Goal: Check status: Check status

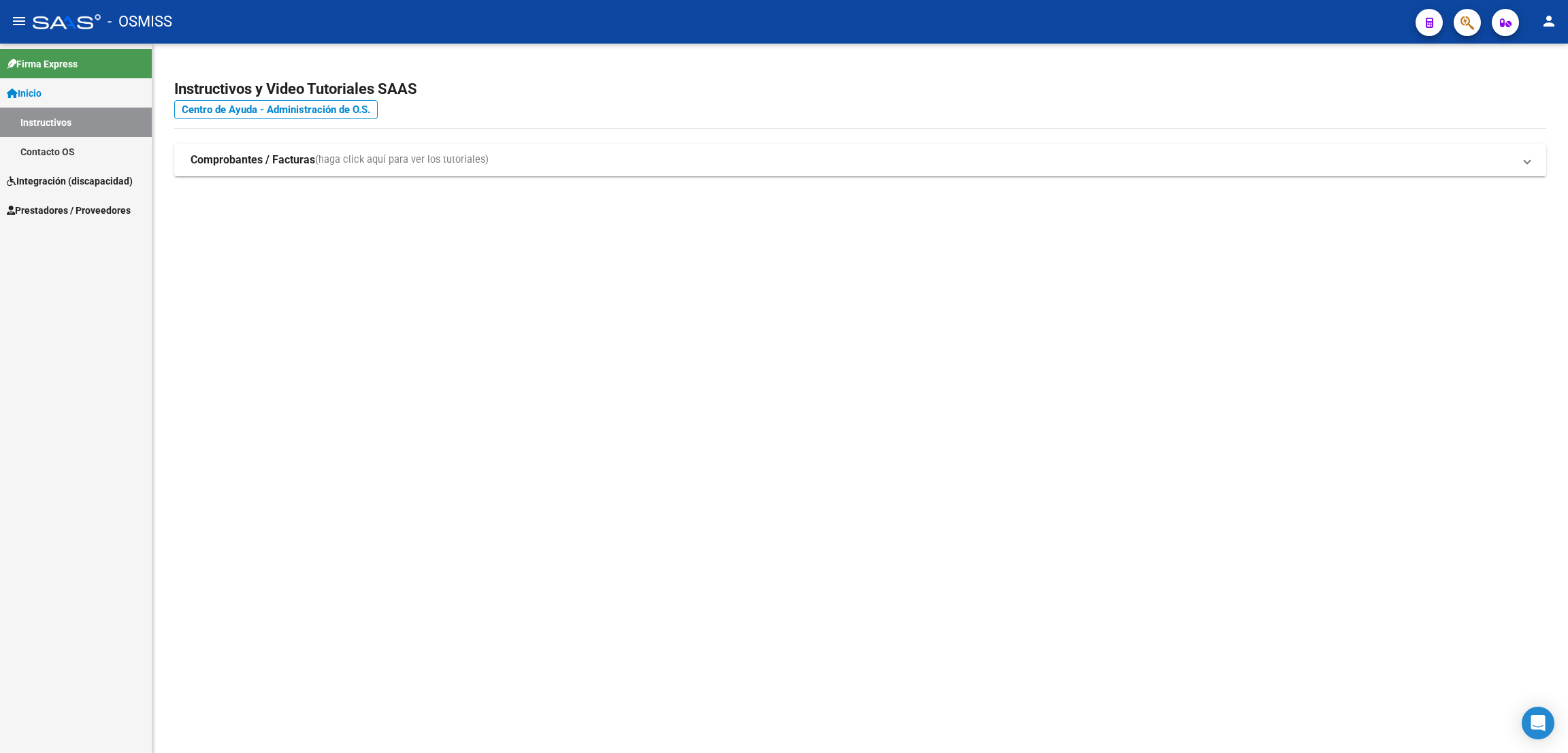
click at [82, 213] on span "Prestadores / Proveedores" at bounding box center [69, 210] width 124 height 15
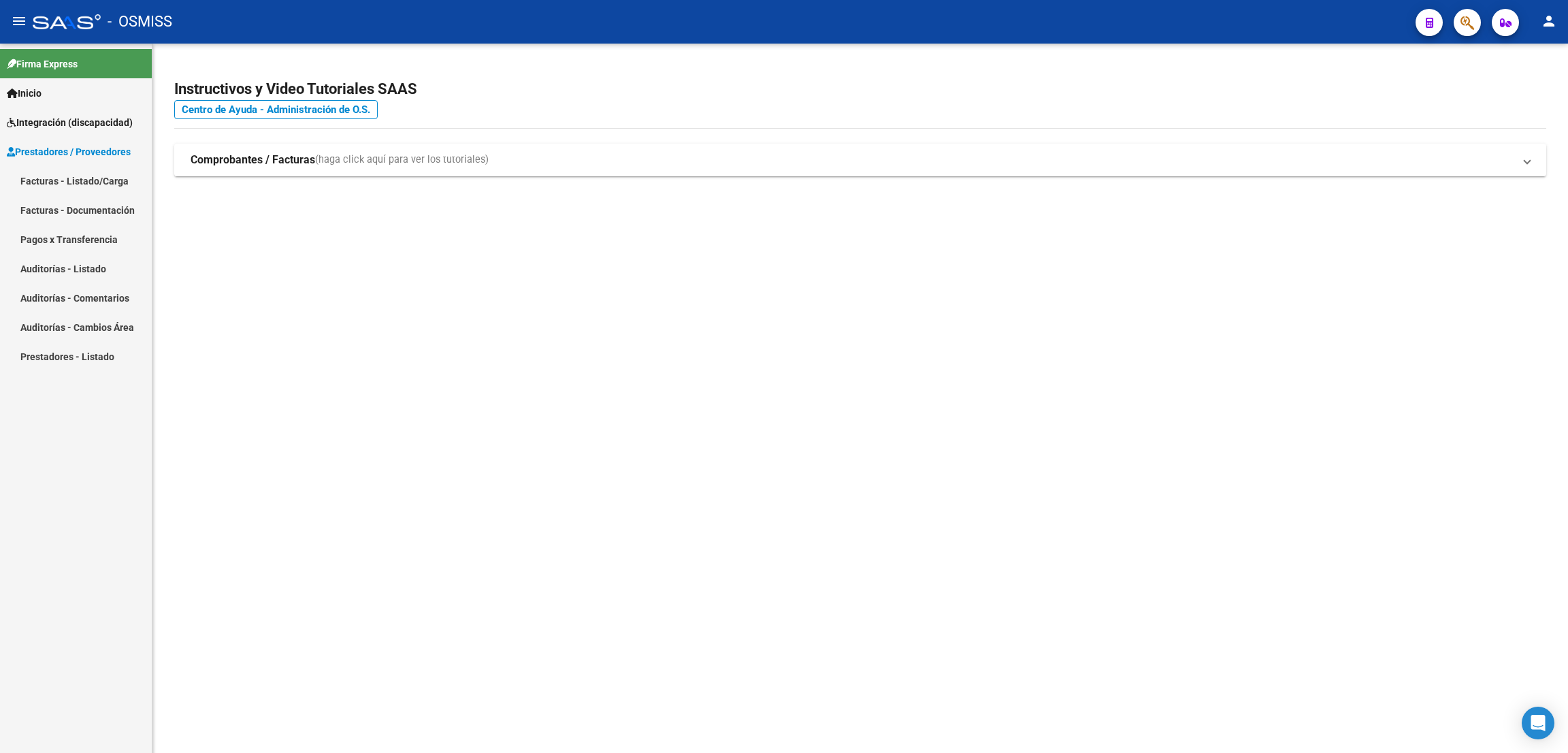
click at [88, 184] on link "Facturas - Listado/Carga" at bounding box center [76, 180] width 152 height 29
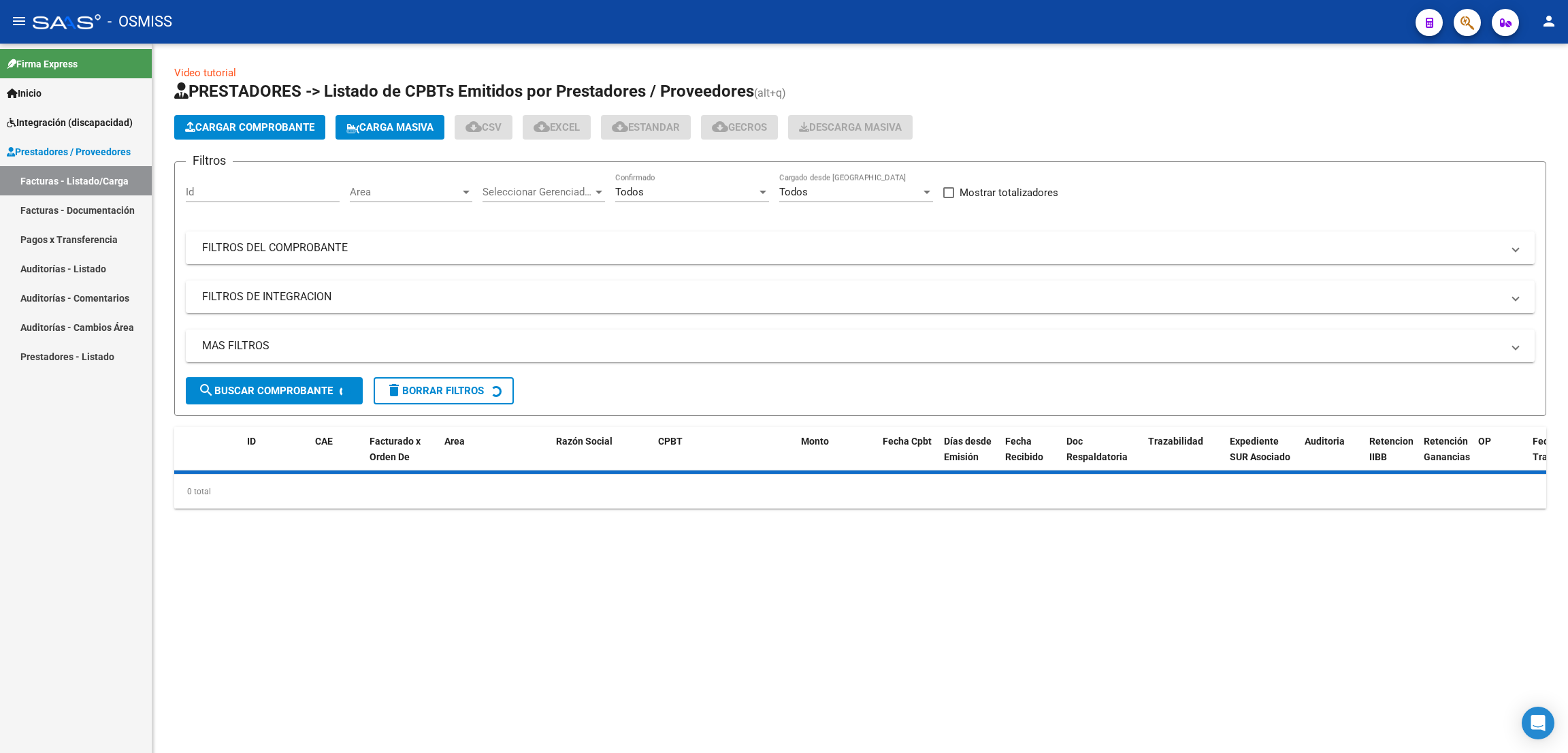
click at [316, 244] on mat-panel-title "FILTROS DEL COMPROBANTE" at bounding box center [851, 247] width 1300 height 15
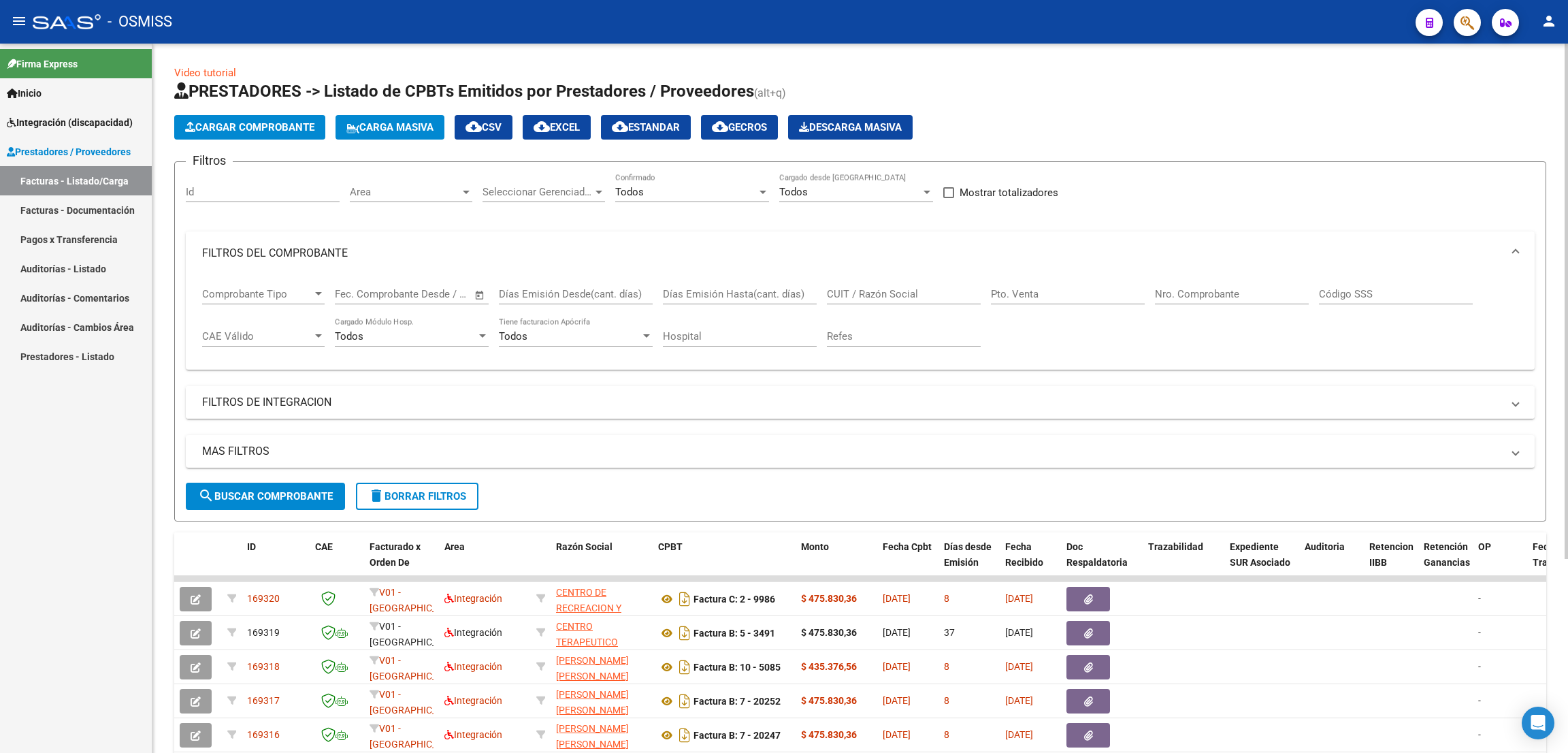
drag, startPoint x: 310, startPoint y: 402, endPoint x: 306, endPoint y: 412, distance: 10.8
click at [307, 401] on mat-panel-title "FILTROS DE INTEGRACION" at bounding box center [851, 402] width 1300 height 15
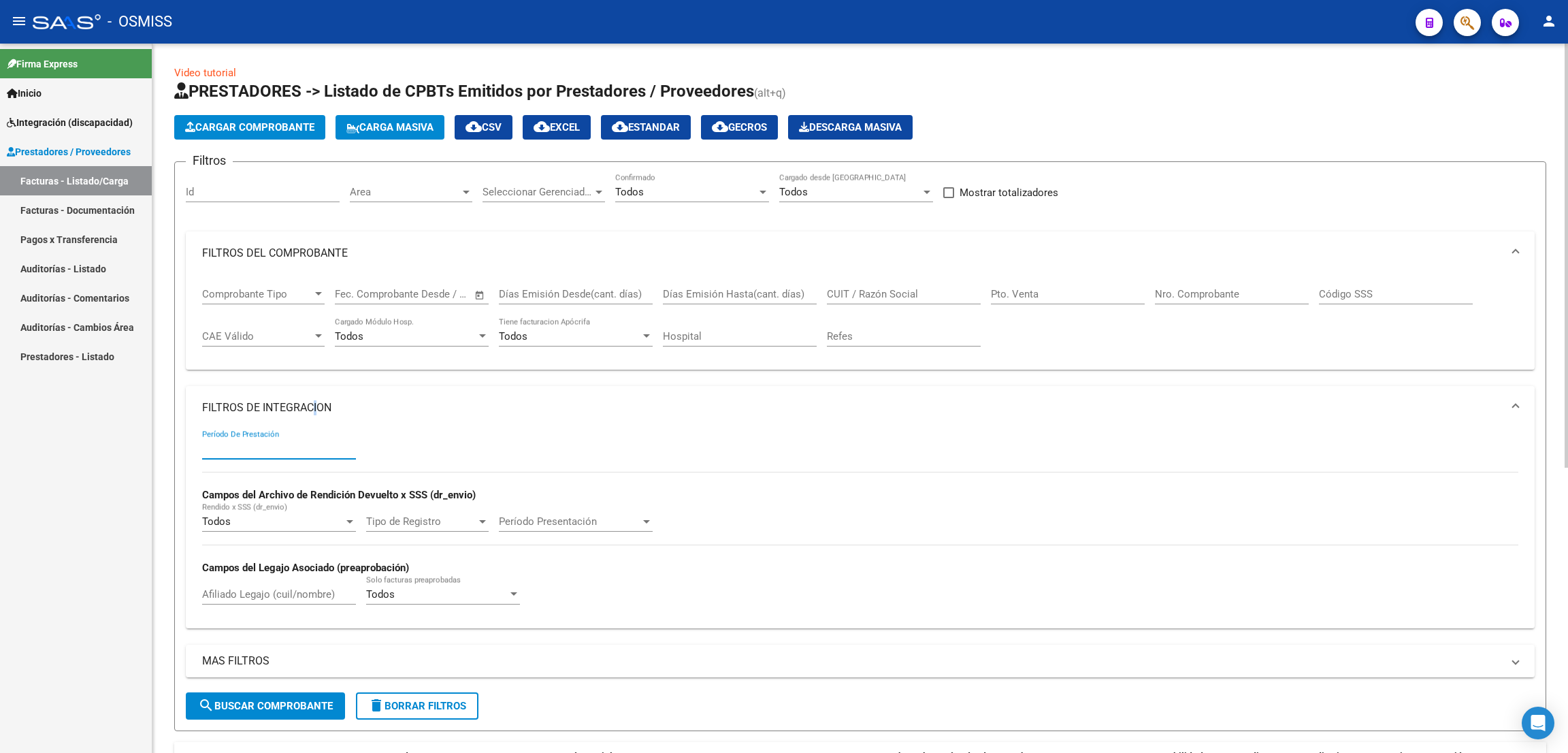
click at [270, 450] on input "Período De Prestación" at bounding box center [279, 449] width 154 height 13
type input "202507"
click at [243, 594] on input "Afiliado Legajo (cuil/nombre)" at bounding box center [279, 594] width 154 height 13
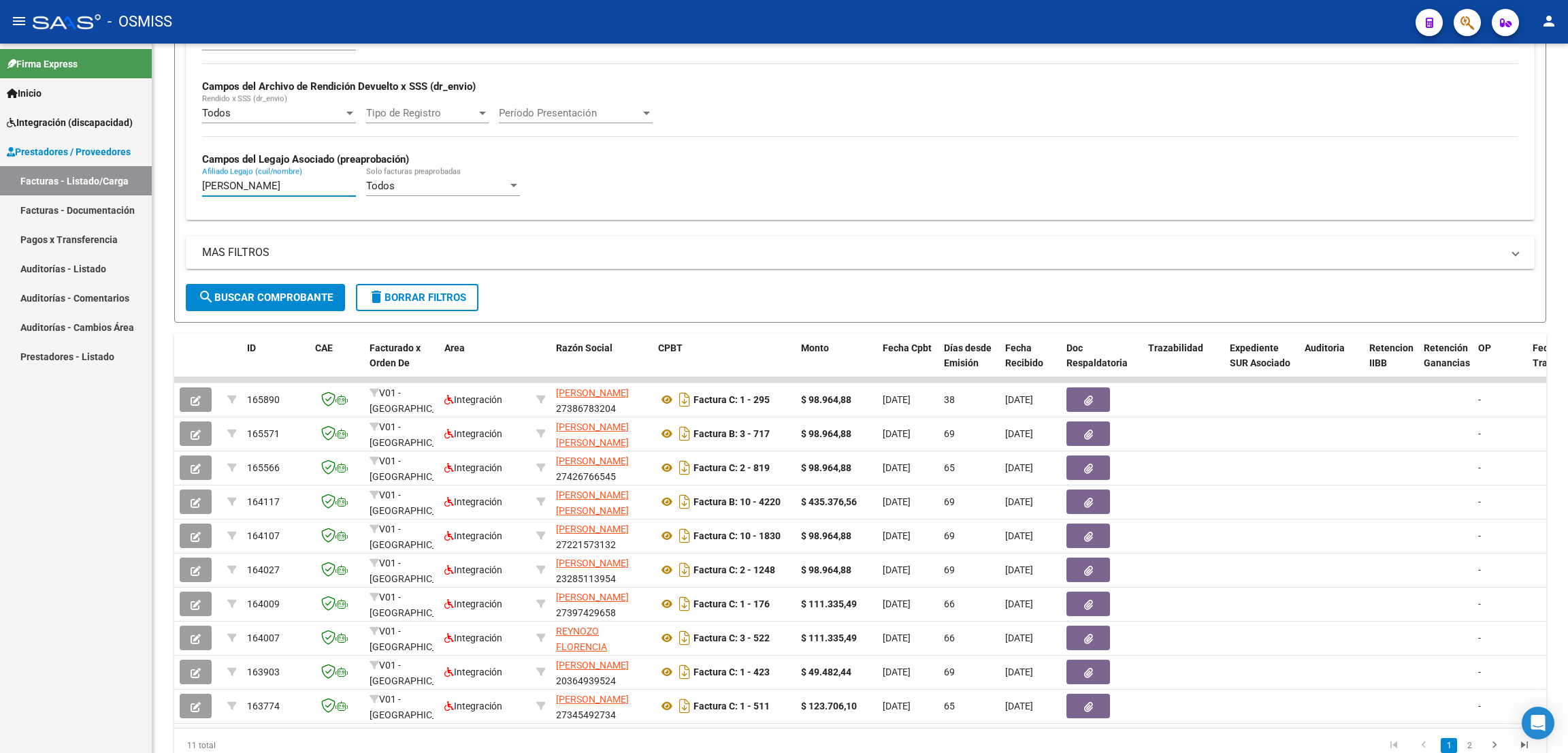
type input "[PERSON_NAME]"
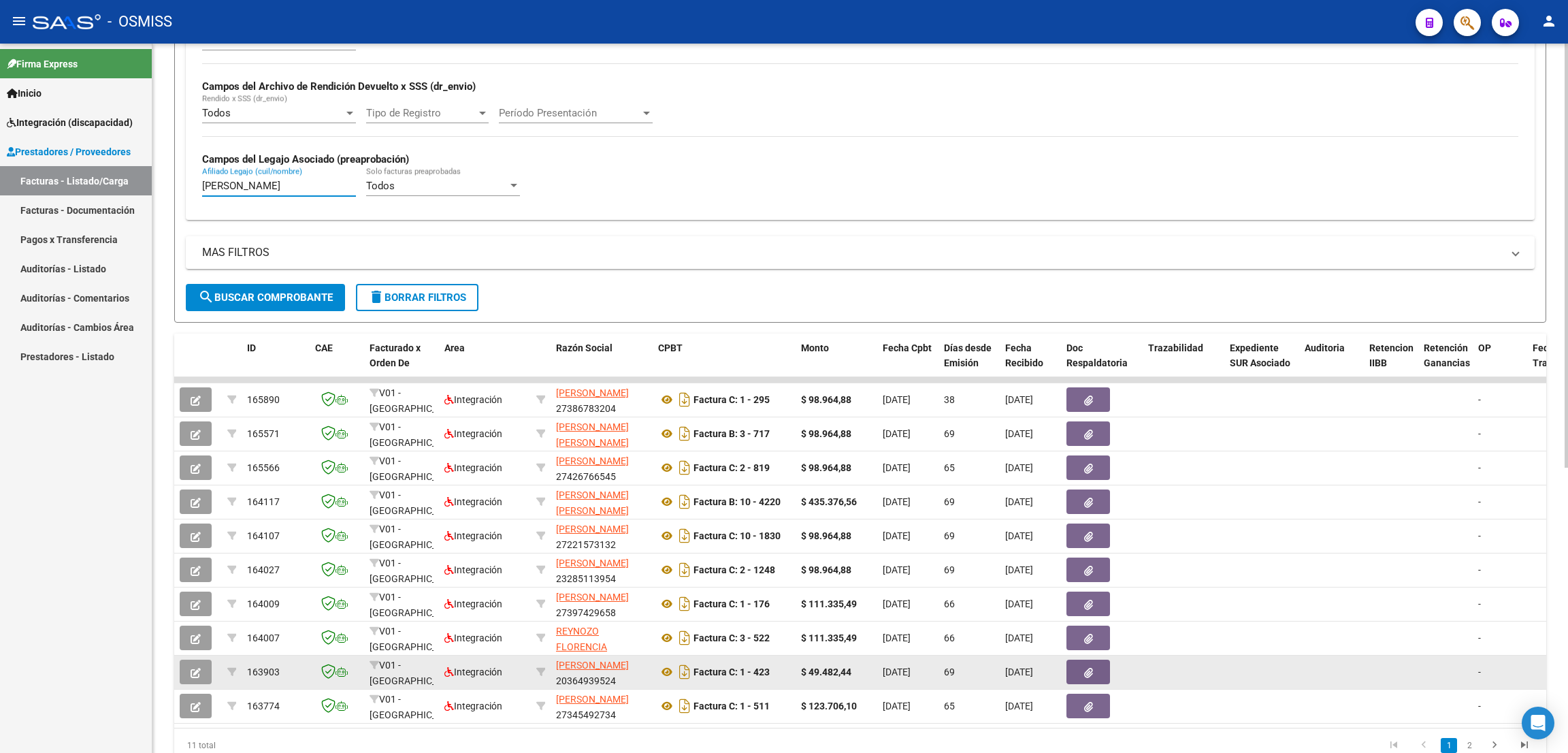
scroll to position [476, 0]
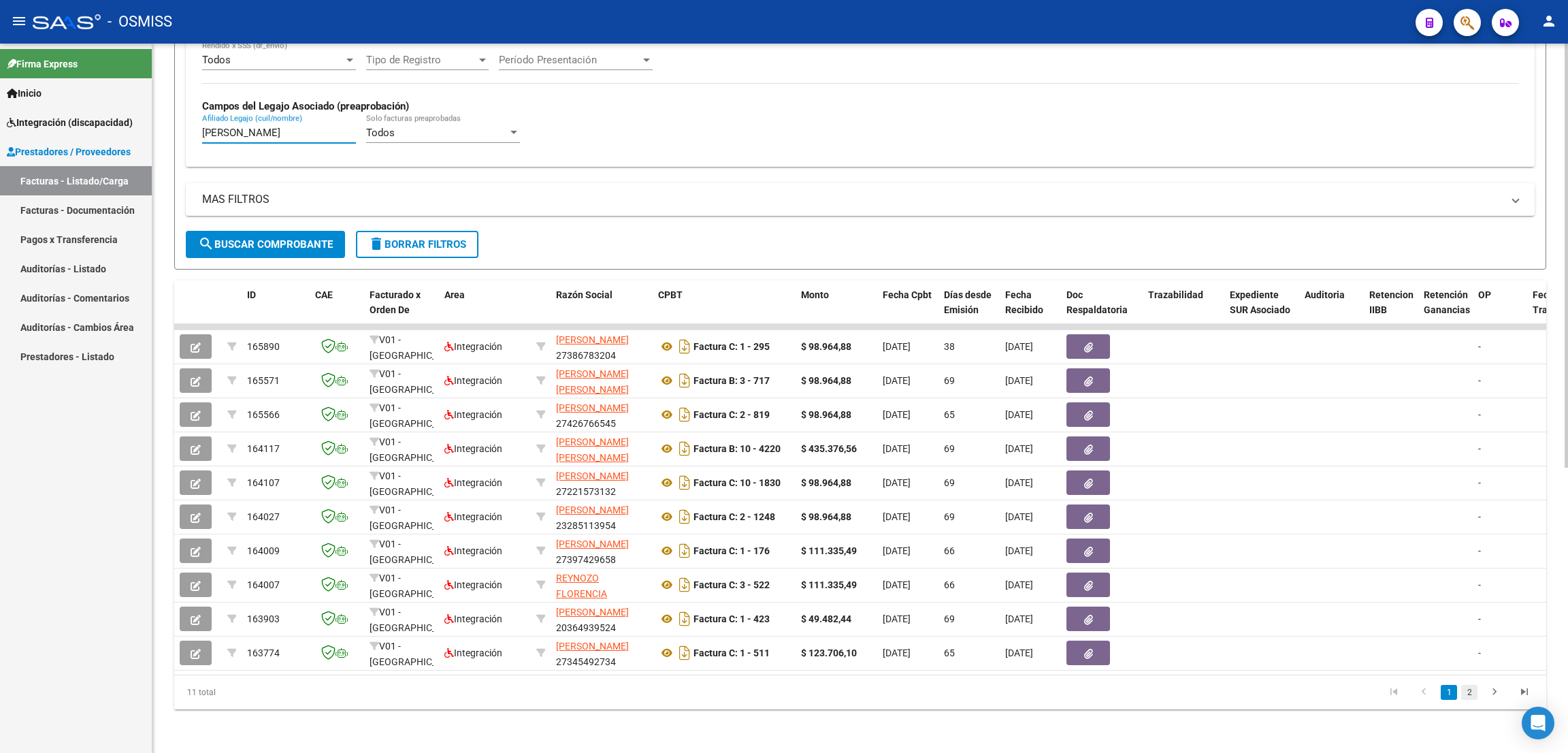
click at [1469, 693] on link "2" at bounding box center [1469, 692] width 16 height 15
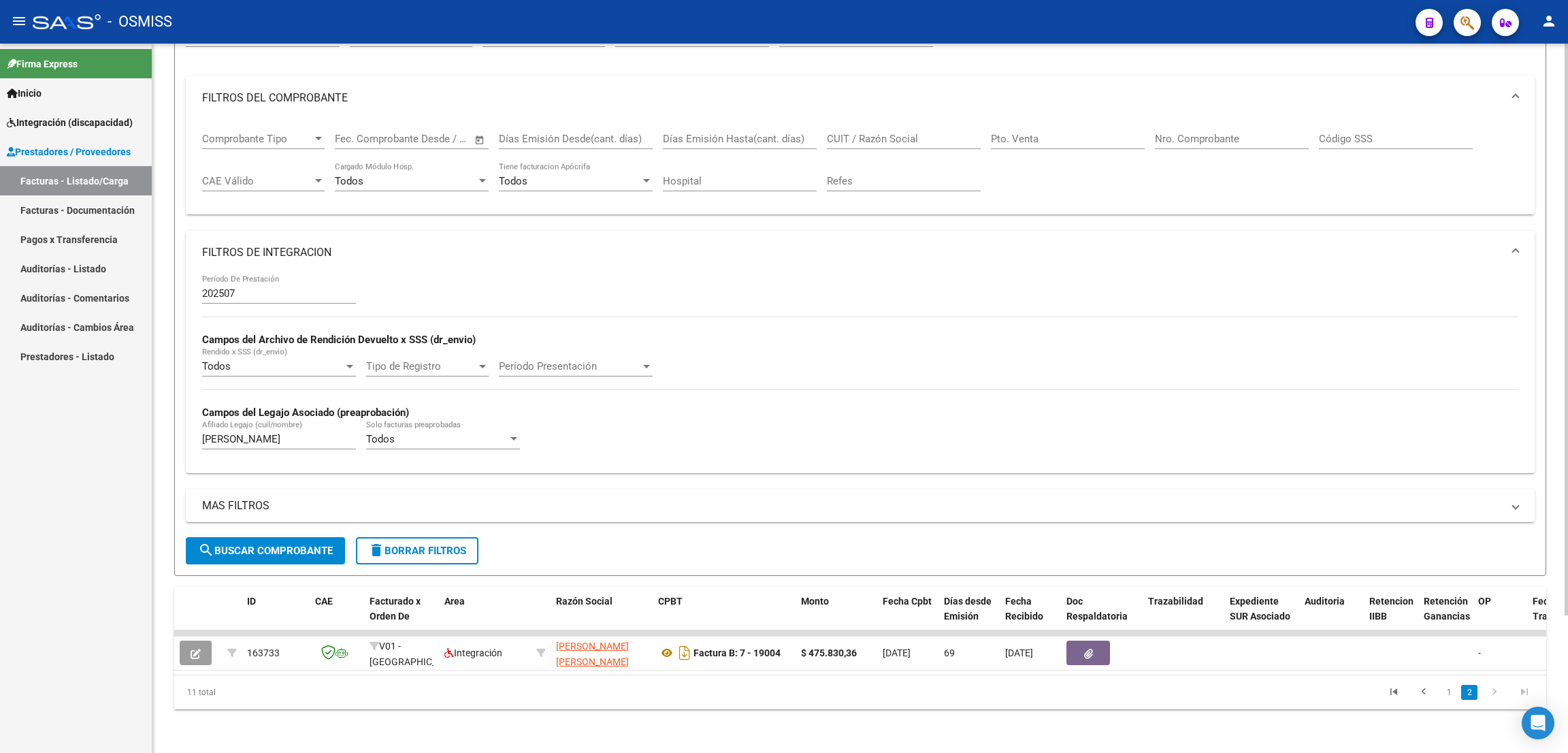
scroll to position [0, 0]
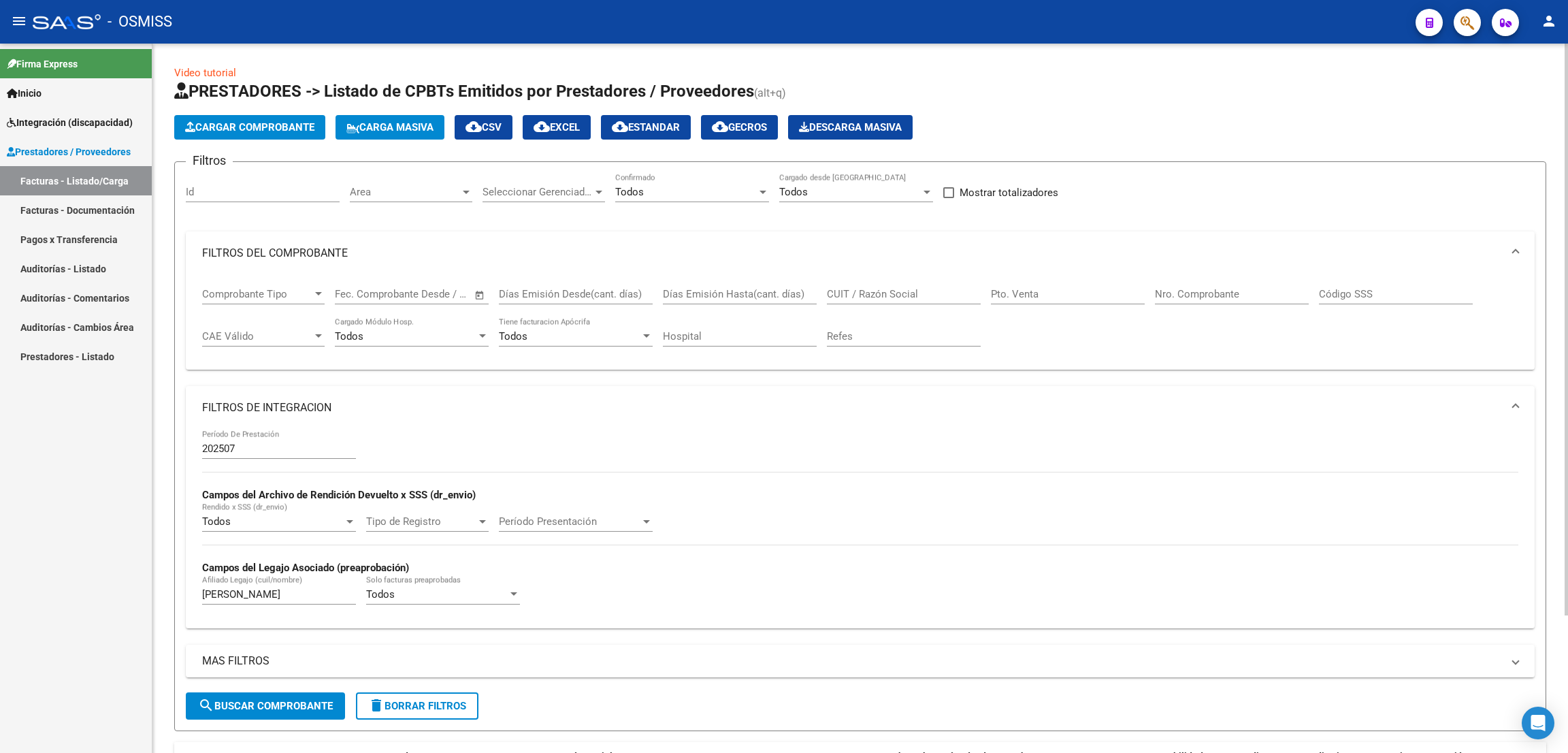
click at [1197, 292] on input "Nro. Comprobante" at bounding box center [1232, 294] width 154 height 13
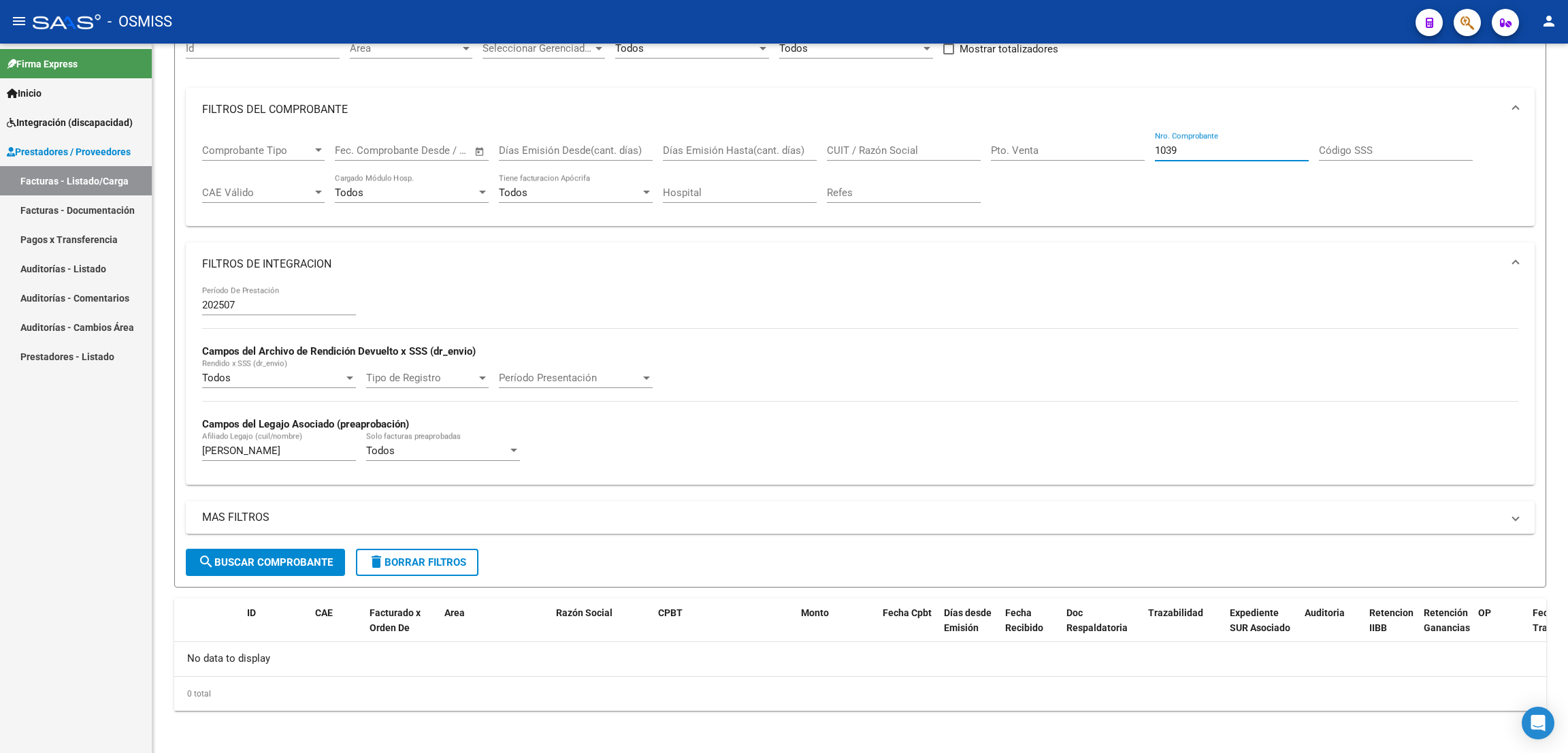
type input "1039"
drag, startPoint x: 253, startPoint y: 452, endPoint x: 128, endPoint y: 421, distance: 128.8
click at [128, 425] on mat-sidenav-container "Firma Express Inicio Instructivos Contacto OS Integración (discapacidad) Legajo…" at bounding box center [784, 398] width 1568 height 709
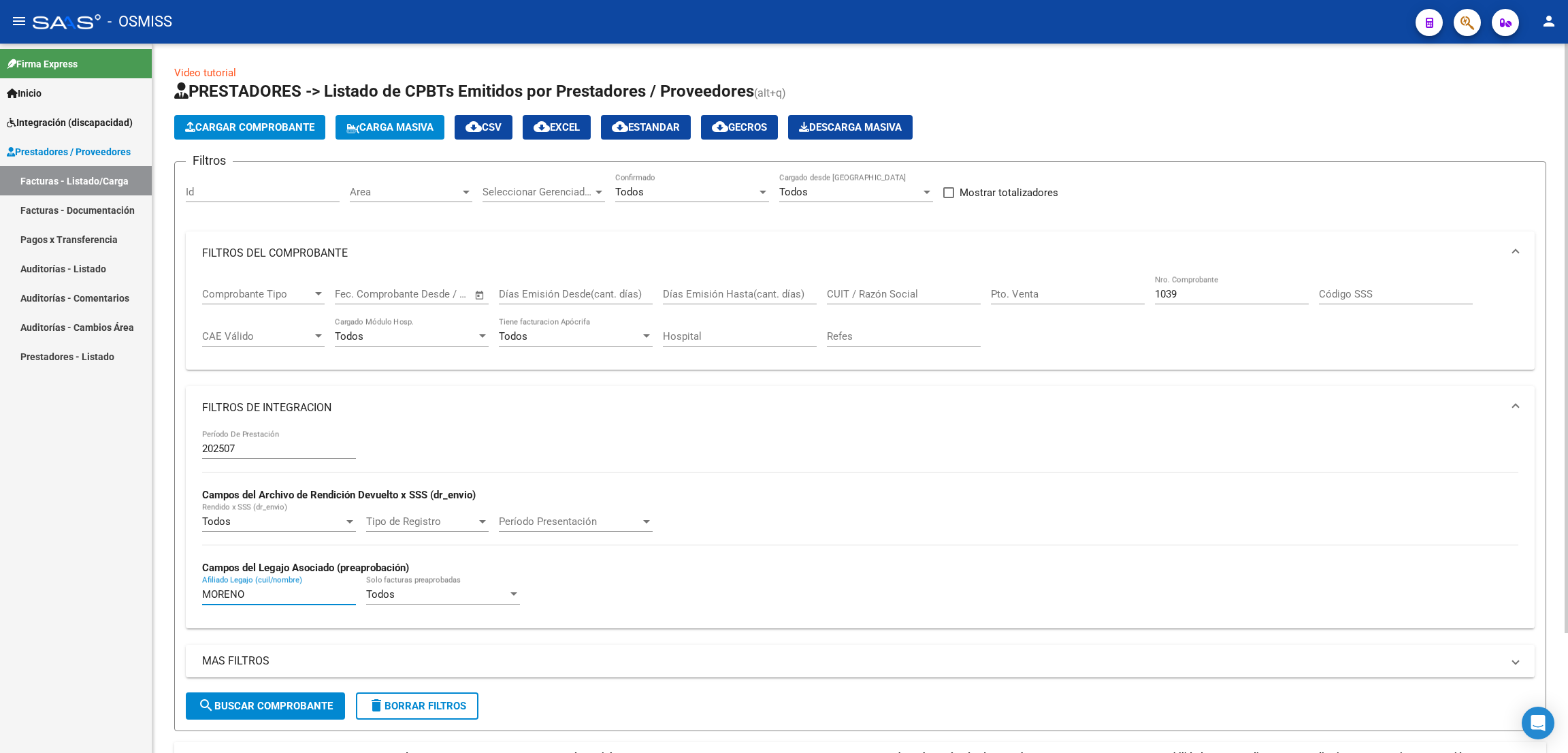
type input "MORENO"
click at [667, 193] on div "Todos" at bounding box center [685, 192] width 142 height 13
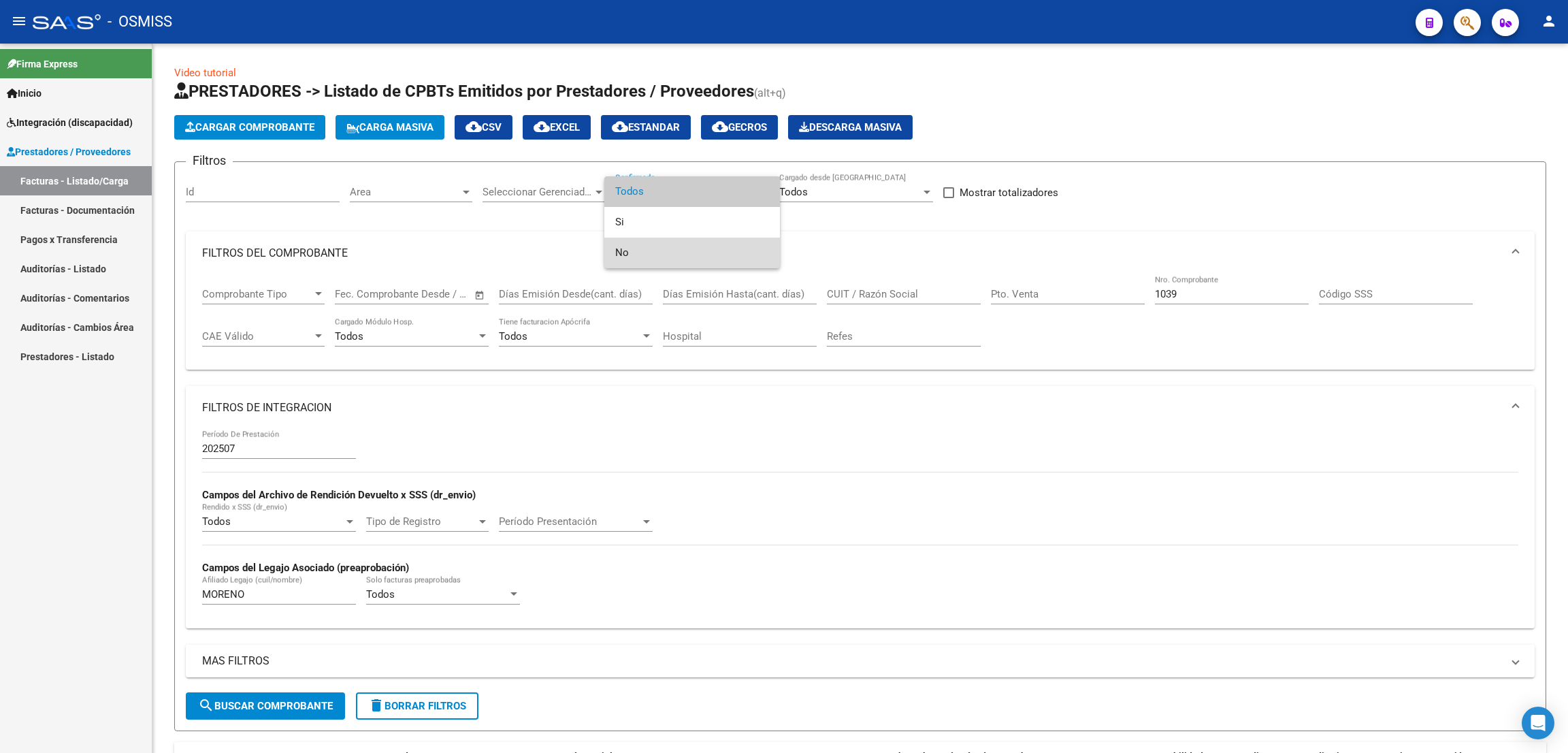
drag, startPoint x: 640, startPoint y: 246, endPoint x: 660, endPoint y: 244, distance: 20.1
click at [639, 247] on span "No" at bounding box center [692, 253] width 154 height 31
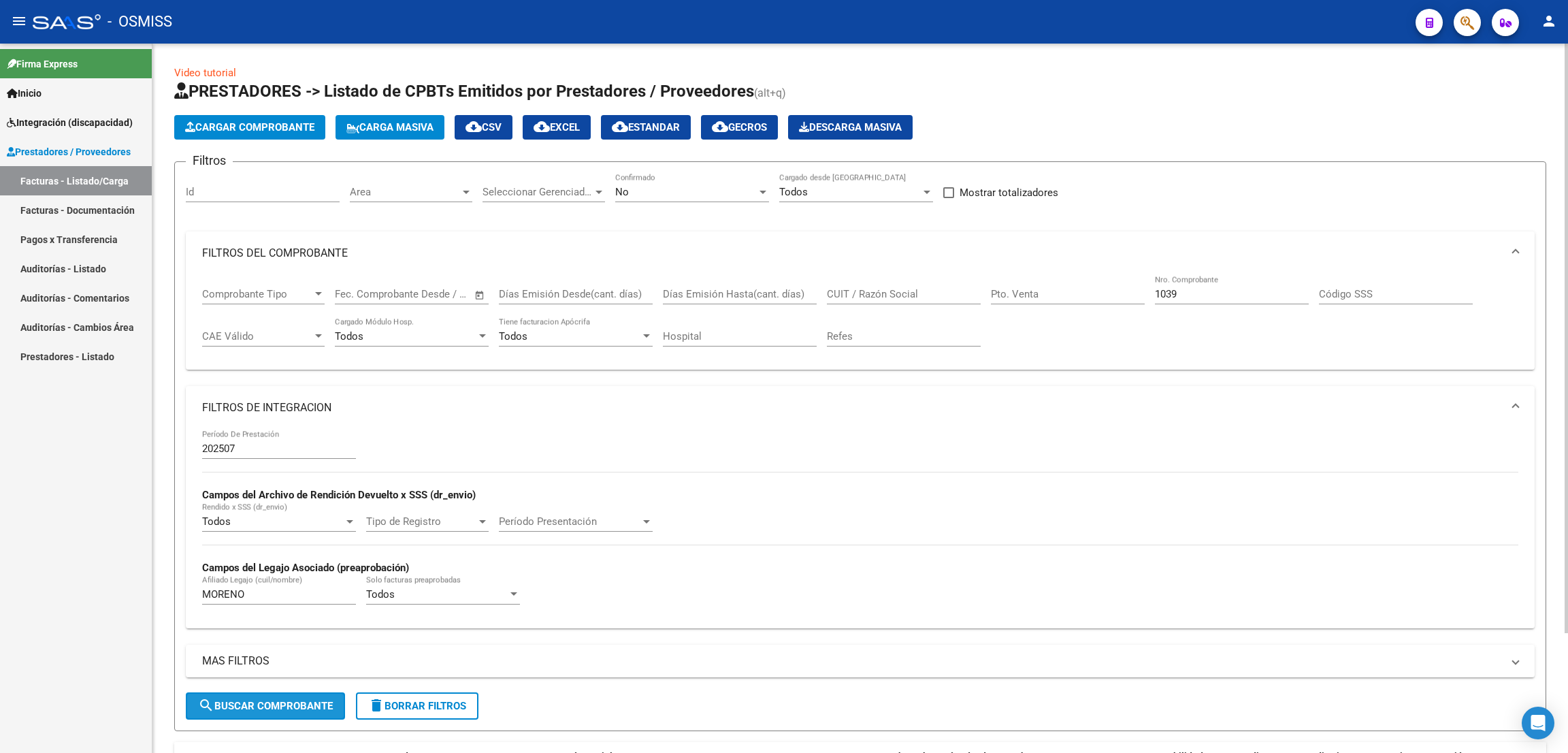
drag, startPoint x: 313, startPoint y: 697, endPoint x: 391, endPoint y: 694, distance: 78.1
click at [312, 696] on button "search Buscar Comprobante" at bounding box center [265, 706] width 160 height 27
